Goal: Information Seeking & Learning: Learn about a topic

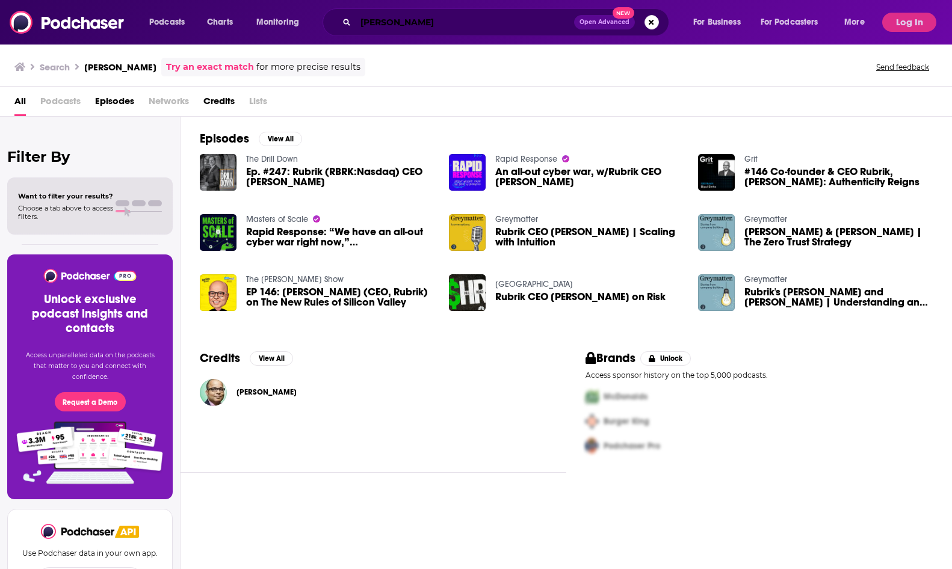
click at [484, 25] on input "[PERSON_NAME]" at bounding box center [465, 22] width 218 height 19
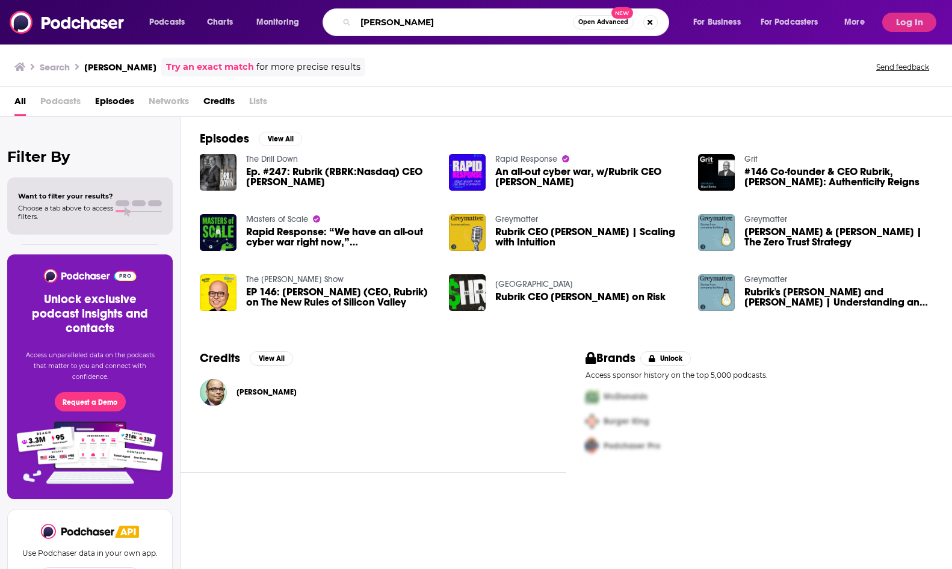
click at [484, 25] on input "[PERSON_NAME]" at bounding box center [464, 22] width 217 height 19
type input "access"
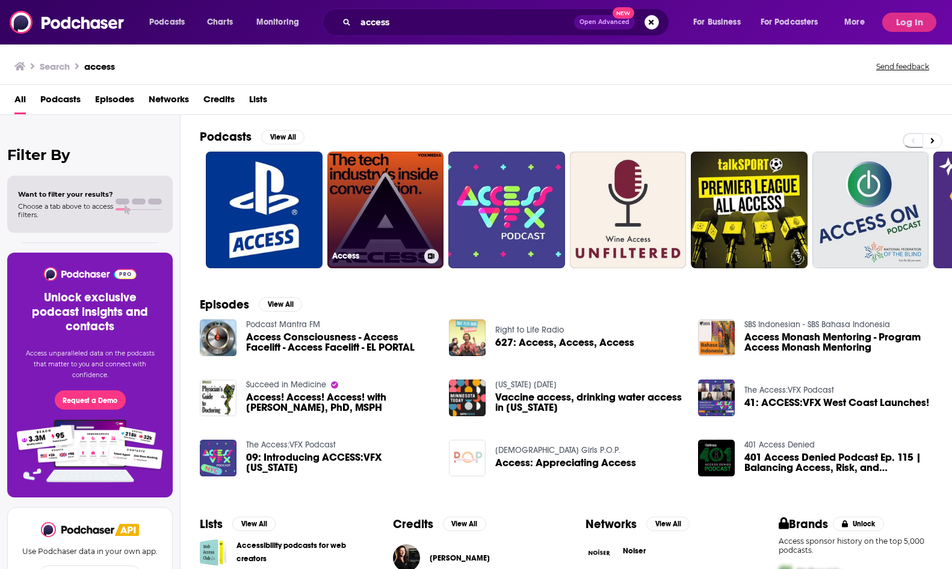
click at [391, 208] on link "Access" at bounding box center [385, 210] width 117 height 117
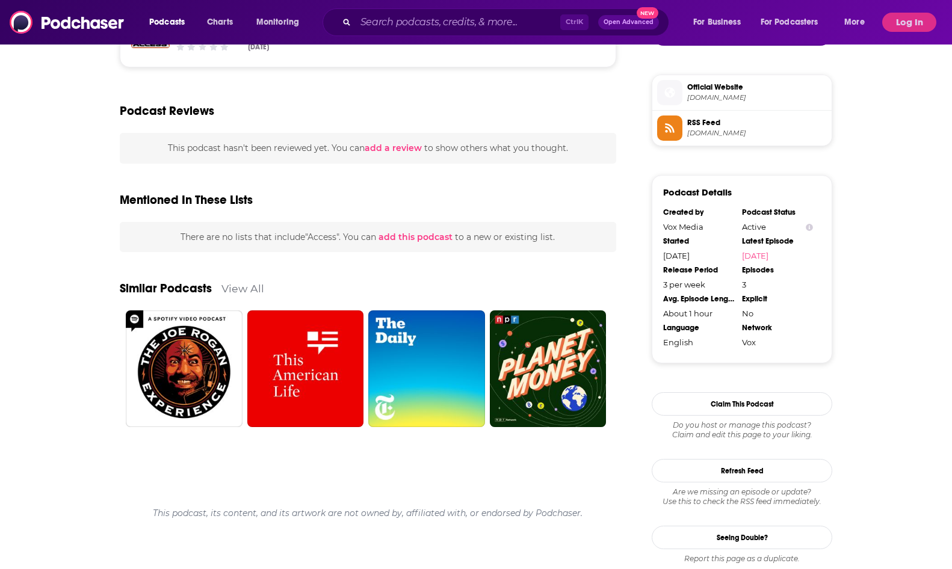
scroll to position [749, 0]
